Goal: Check status: Check status

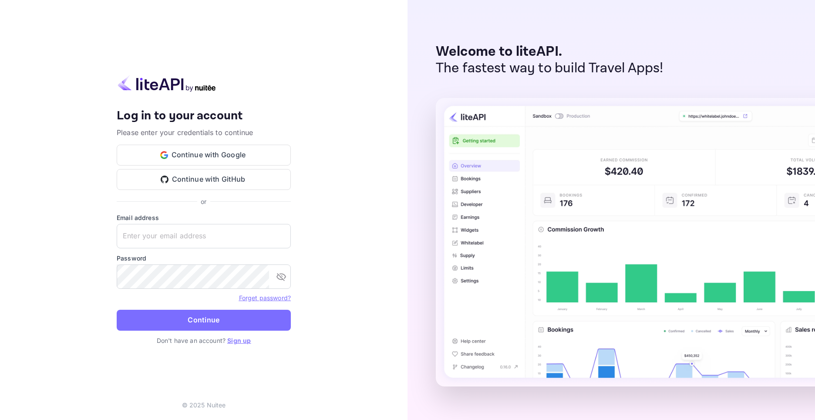
type input "[EMAIL_ADDRESS][DOMAIN_NAME]"
click at [193, 322] on button "Continue" at bounding box center [204, 319] width 174 height 21
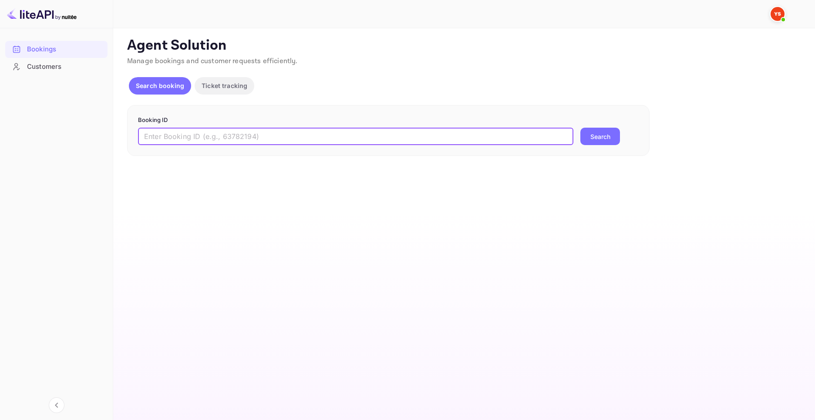
drag, startPoint x: 222, startPoint y: 136, endPoint x: 245, endPoint y: 134, distance: 24.0
click at [245, 134] on input "text" at bounding box center [355, 136] width 435 height 17
type input "9418133"
click at [593, 134] on button "Search" at bounding box center [600, 136] width 40 height 17
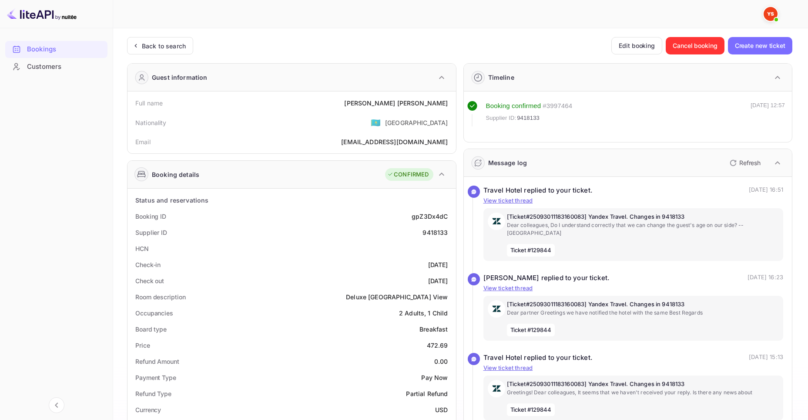
drag, startPoint x: 567, startPoint y: 10, endPoint x: 493, endPoint y: 12, distance: 74.0
click at [567, 10] on div at bounding box center [447, 14] width 631 height 10
click at [106, 50] on div "Bookings" at bounding box center [56, 49] width 102 height 17
click at [90, 50] on div "Bookings" at bounding box center [65, 49] width 76 height 10
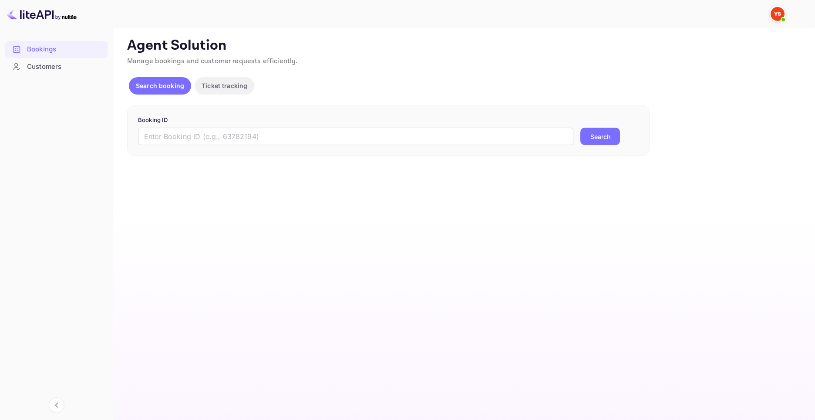
click at [511, 316] on main "Unsaved Changes Ticket Affiliate URL [URL][DOMAIN_NAME] Business partner name N…" at bounding box center [464, 223] width 702 height 391
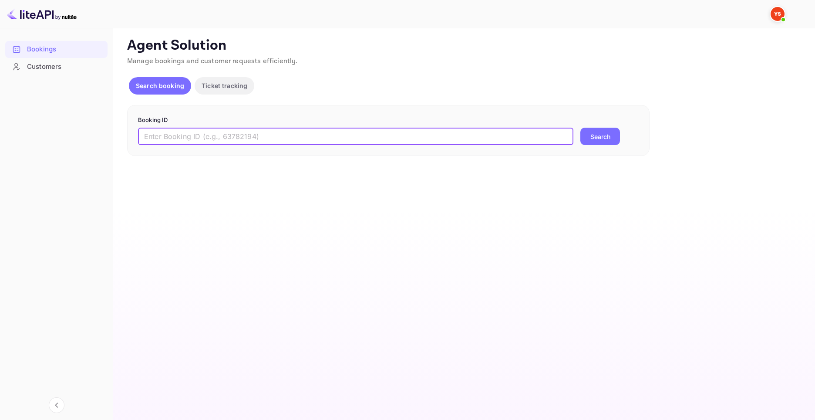
click at [388, 136] on input "text" at bounding box center [355, 136] width 435 height 17
paste input "9845697"
type input "9845697"
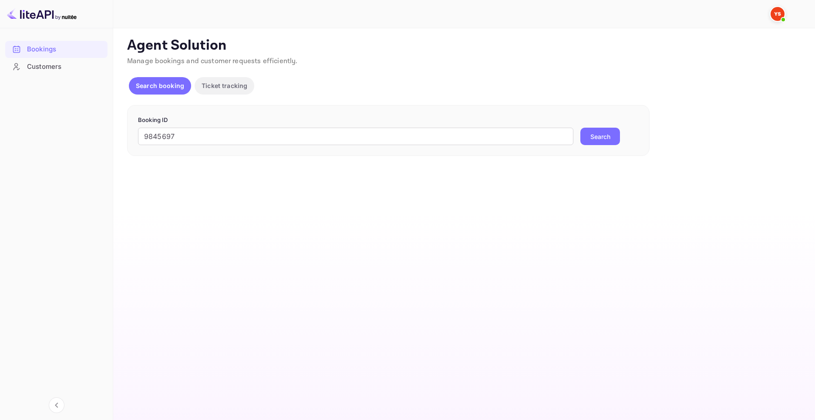
click at [612, 135] on button "Search" at bounding box center [600, 136] width 40 height 17
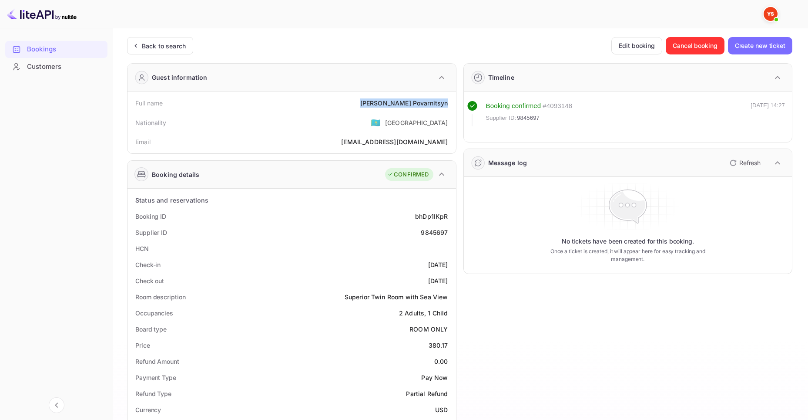
drag, startPoint x: 383, startPoint y: 98, endPoint x: 448, endPoint y: 109, distance: 66.3
click at [448, 109] on div "Full name Yaroslav Povarnitsyn" at bounding box center [292, 103] width 322 height 16
copy div "Yaroslav Povarnitsyn"
drag, startPoint x: 422, startPoint y: 343, endPoint x: 449, endPoint y: 344, distance: 27.0
click at [449, 344] on div "Price 380.17" at bounding box center [292, 345] width 322 height 16
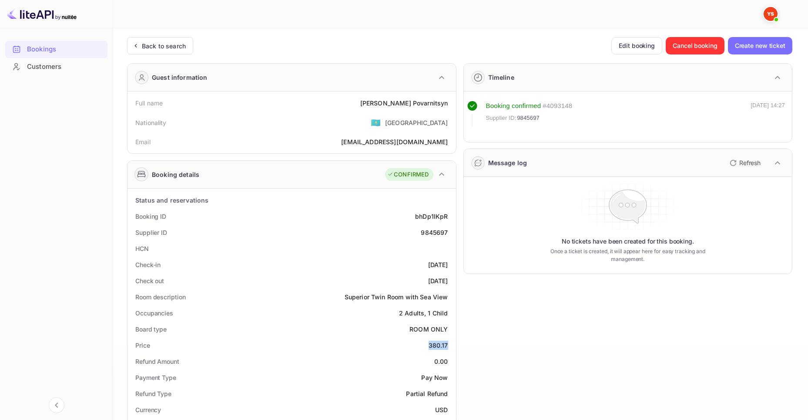
copy div "380.17"
click at [38, 49] on div "Bookings" at bounding box center [65, 49] width 76 height 10
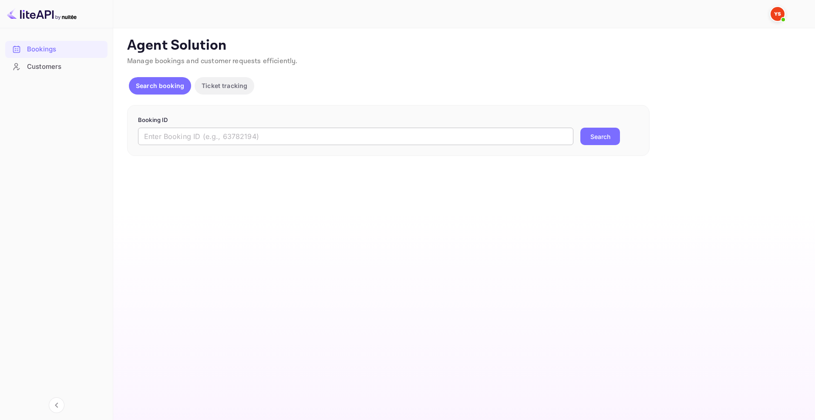
click at [372, 134] on input "text" at bounding box center [355, 136] width 435 height 17
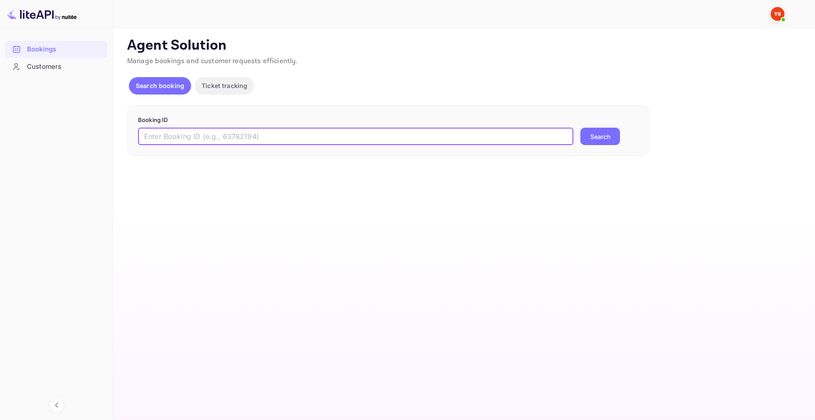
paste input "9406062"
type input "9406062"
click at [614, 135] on button "Search" at bounding box center [600, 136] width 40 height 17
